Goal: Find specific page/section: Find specific page/section

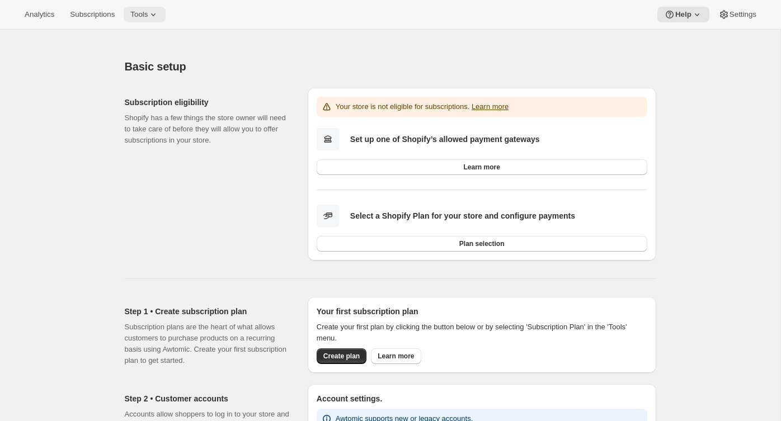
click at [155, 15] on icon at bounding box center [153, 14] width 11 height 11
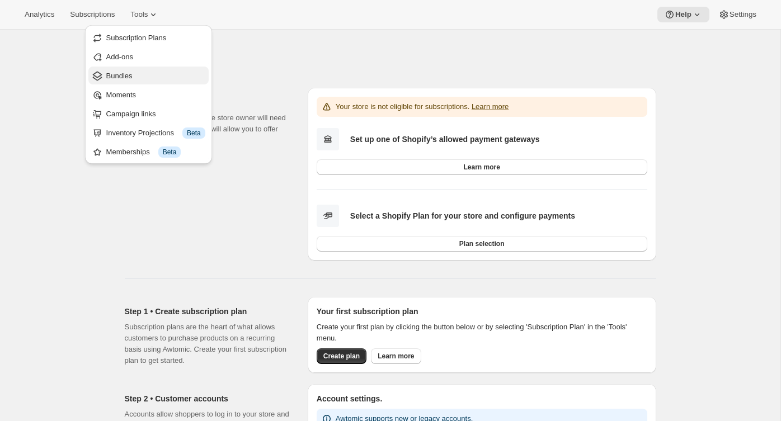
click at [155, 77] on span "Bundles" at bounding box center [155, 75] width 99 height 11
